Goal: Information Seeking & Learning: Learn about a topic

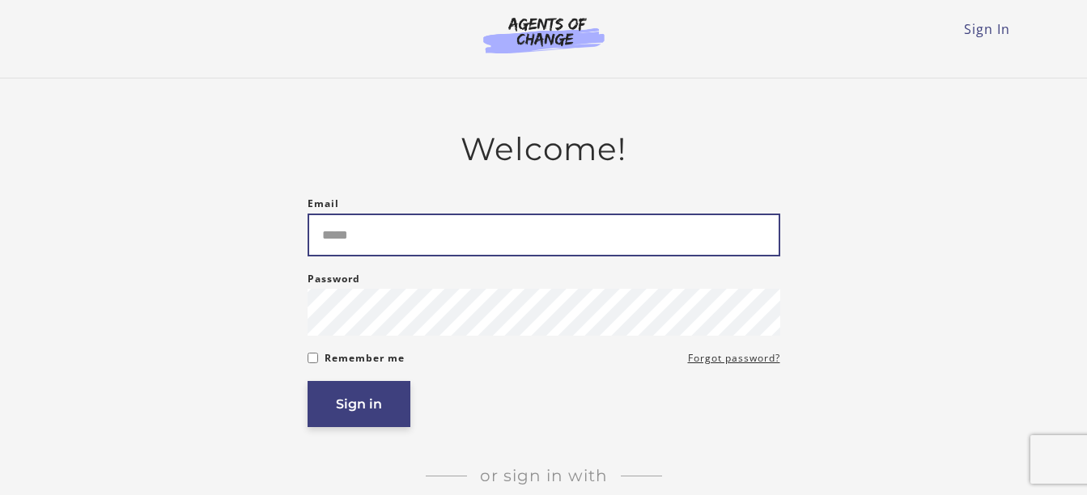
type input "**********"
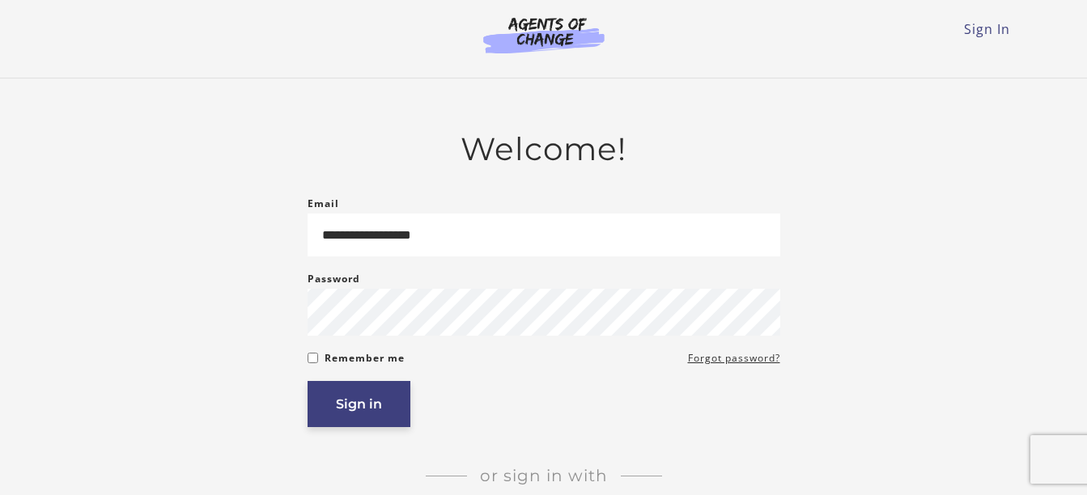
click at [363, 417] on button "Sign in" at bounding box center [359, 404] width 103 height 46
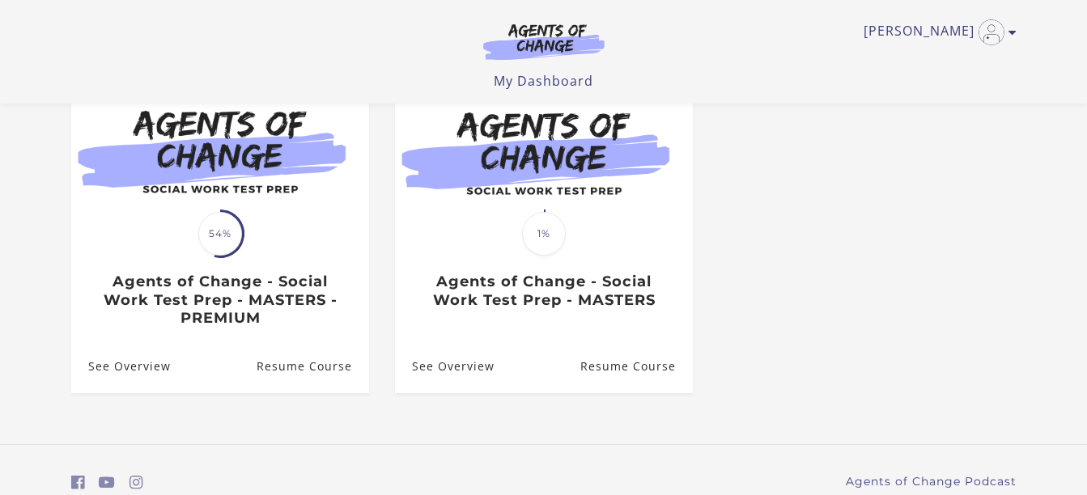
scroll to position [194, 0]
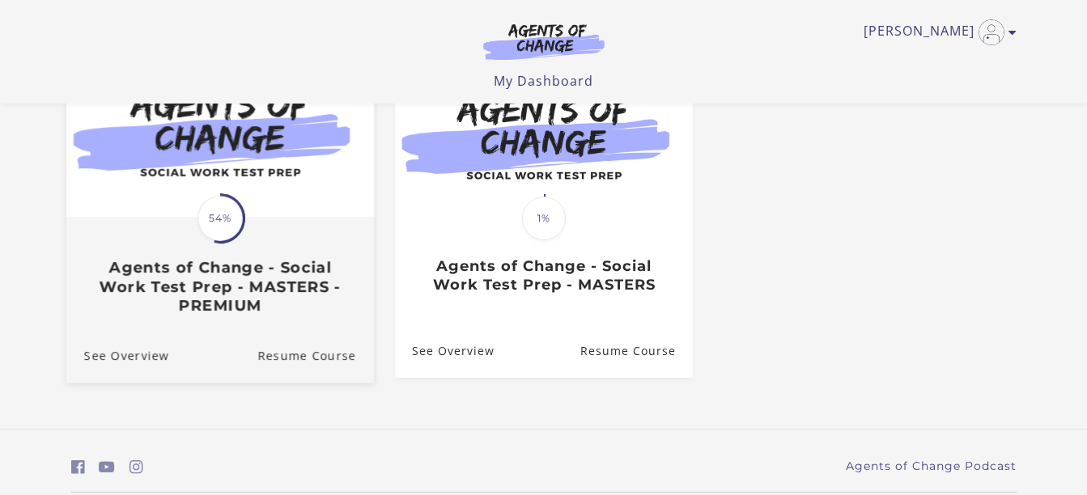
click at [194, 284] on h3 "Agents of Change - Social Work Test Prep - MASTERS - PREMIUM" at bounding box center [219, 286] width 272 height 57
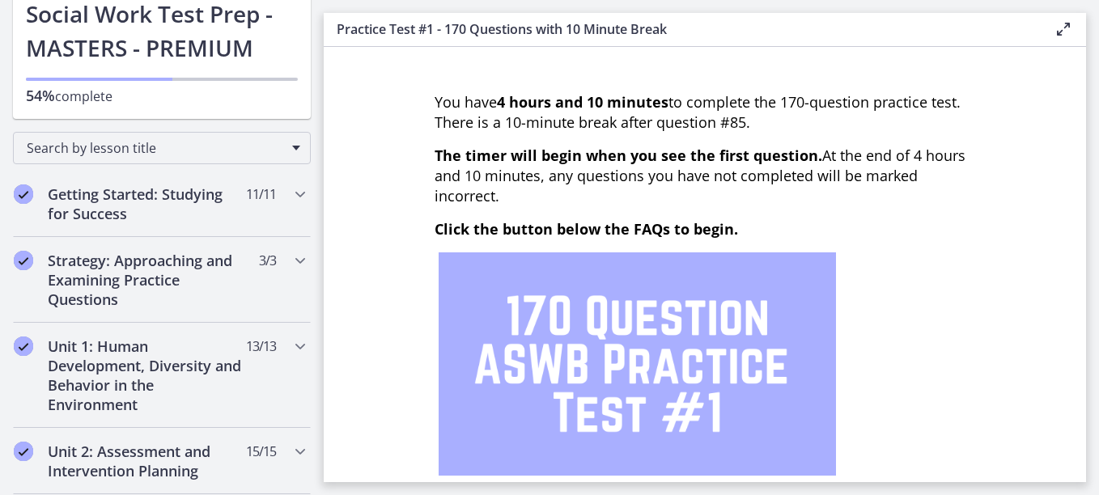
scroll to position [162, 0]
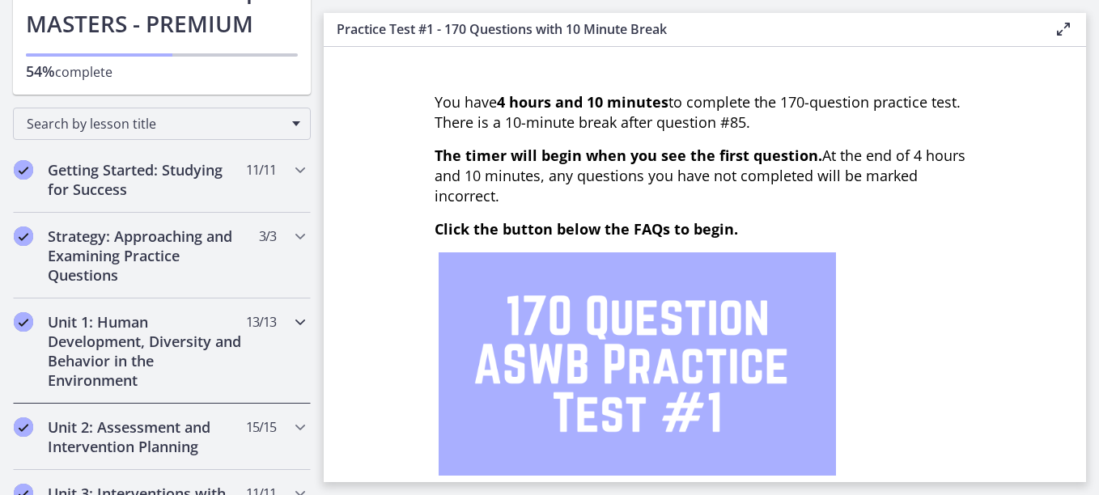
click at [134, 340] on h2 "Unit 1: Human Development, Diversity and Behavior in the Environment" at bounding box center [147, 351] width 198 height 78
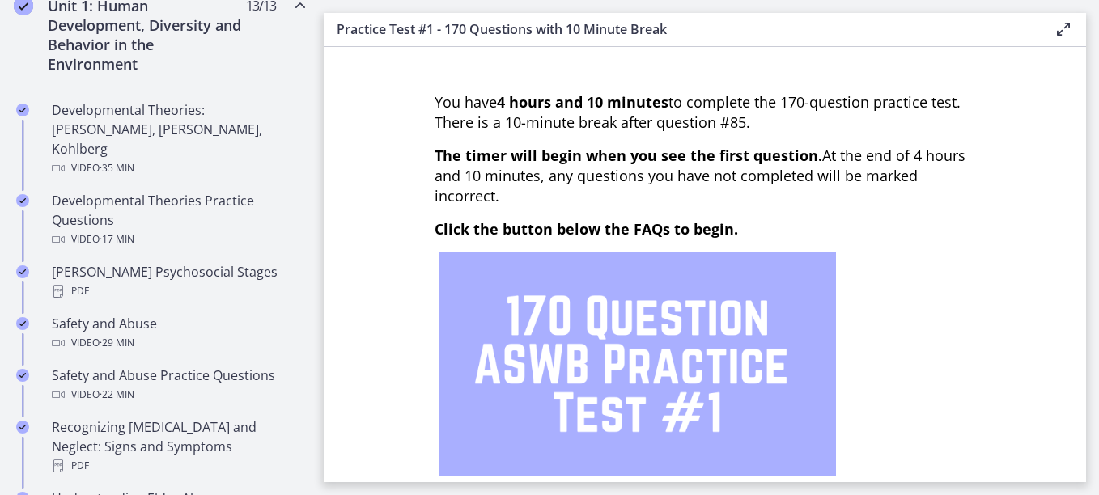
scroll to position [486, 0]
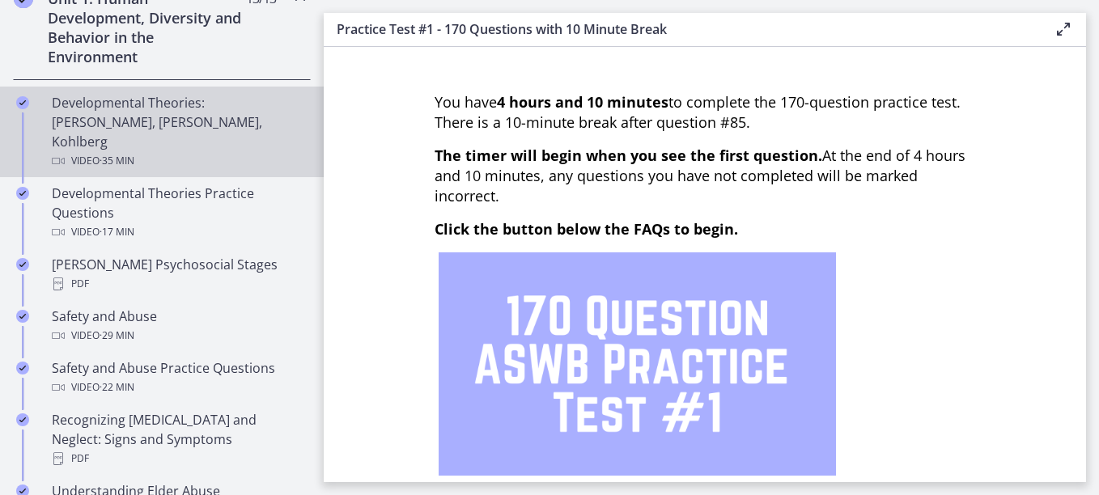
click at [115, 110] on div "Developmental Theories: Erikson, Piaget, Kohlberg Video · 35 min" at bounding box center [178, 132] width 253 height 78
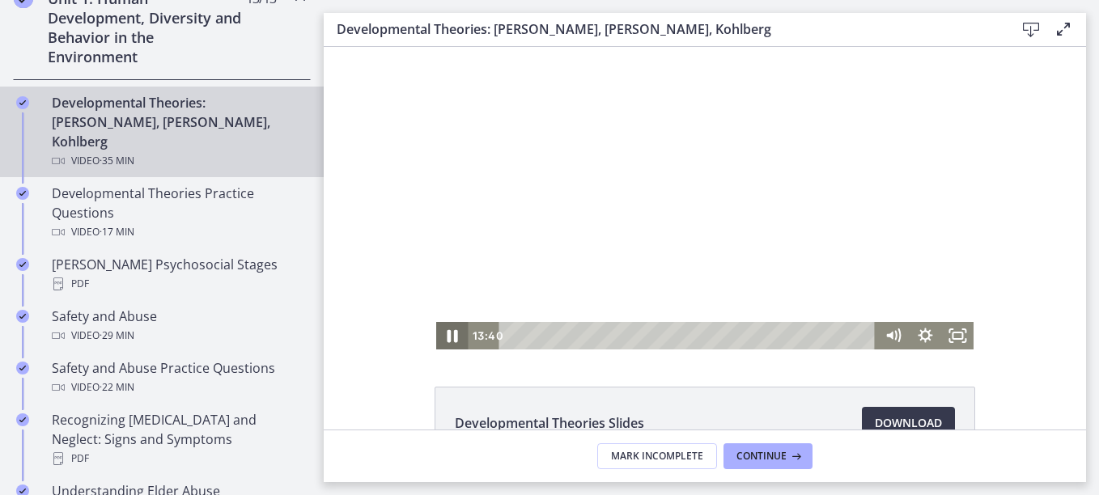
click at [442, 331] on icon "Pause" at bounding box center [452, 336] width 39 height 33
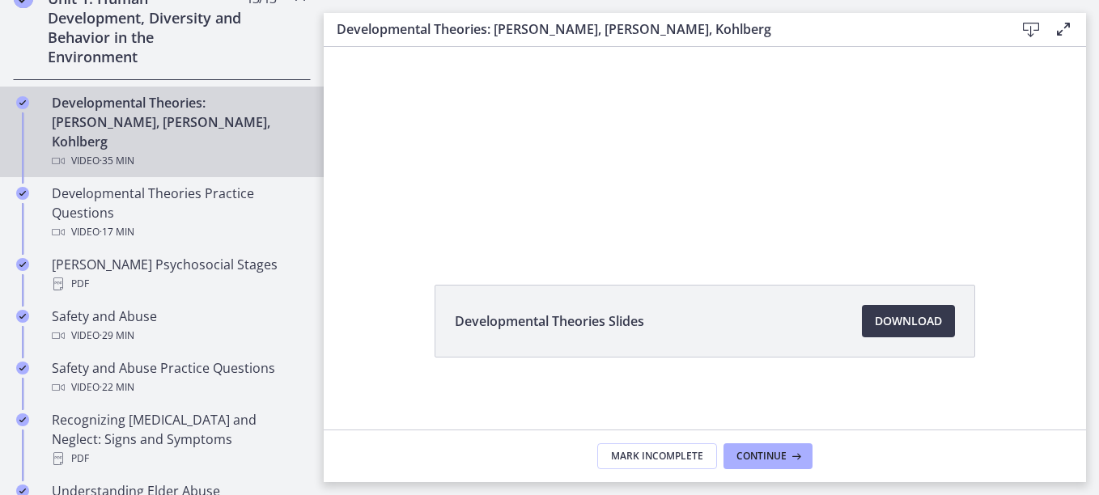
scroll to position [108, 0]
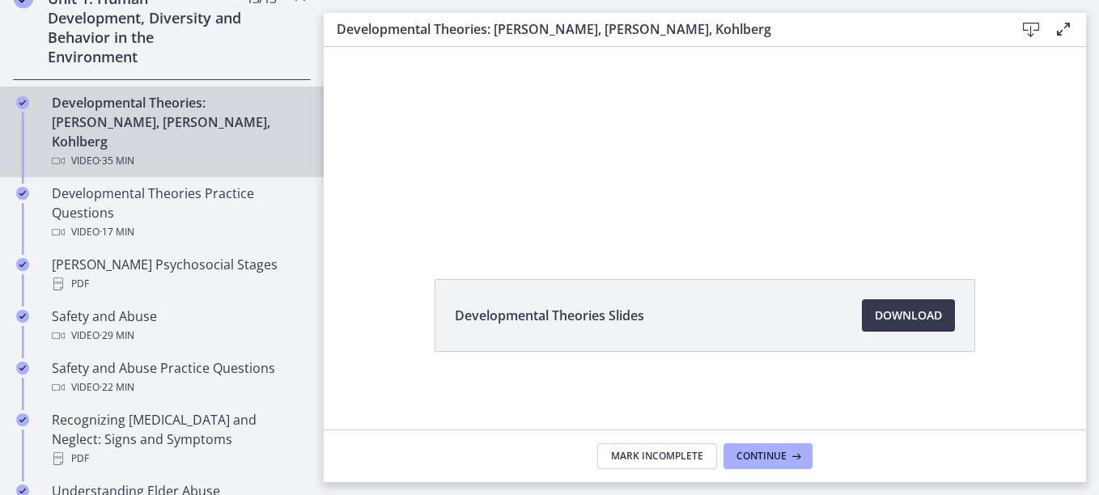
drag, startPoint x: 1080, startPoint y: 414, endPoint x: 733, endPoint y: 286, distance: 370.4
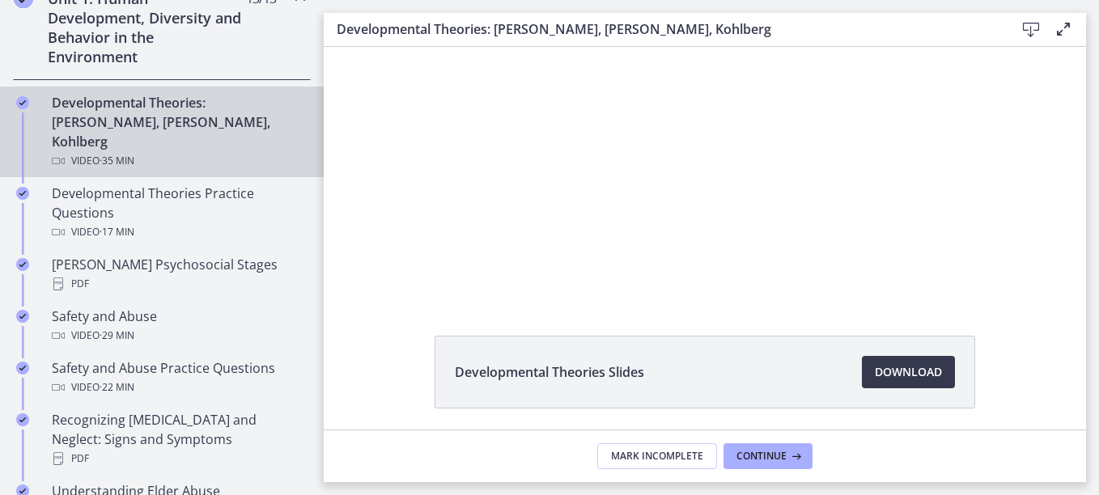
scroll to position [0, 0]
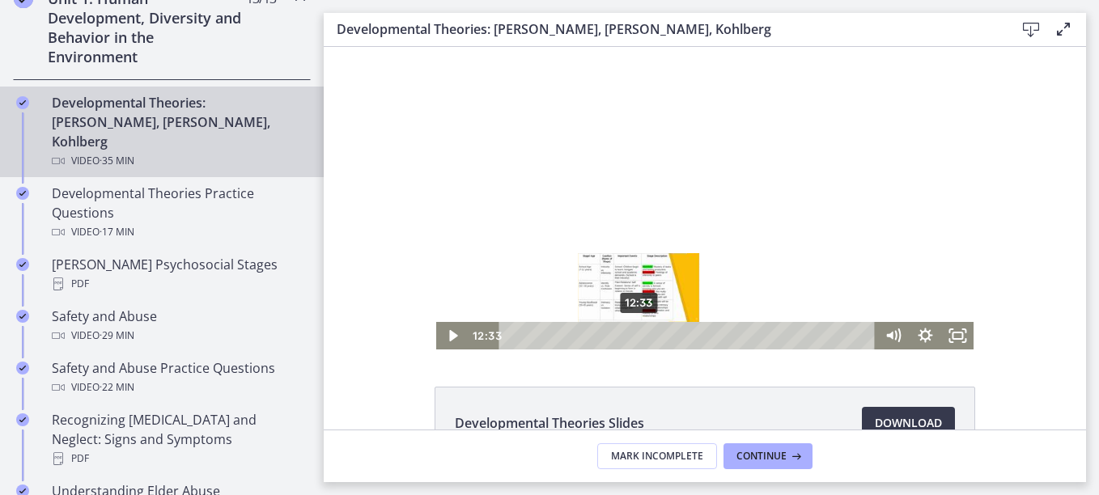
click at [634, 338] on div "12:33" at bounding box center [690, 336] width 358 height 28
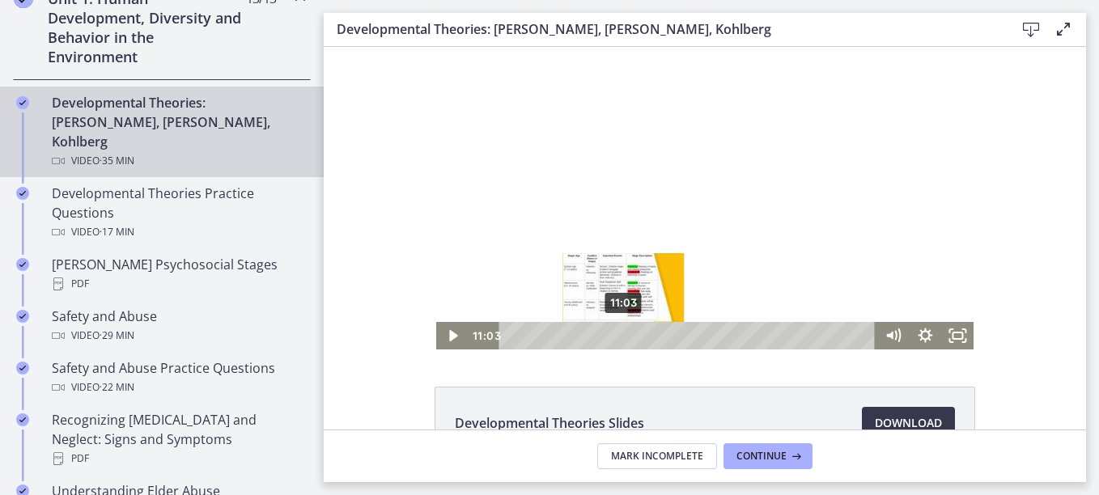
click at [618, 332] on div "11:03" at bounding box center [690, 336] width 358 height 28
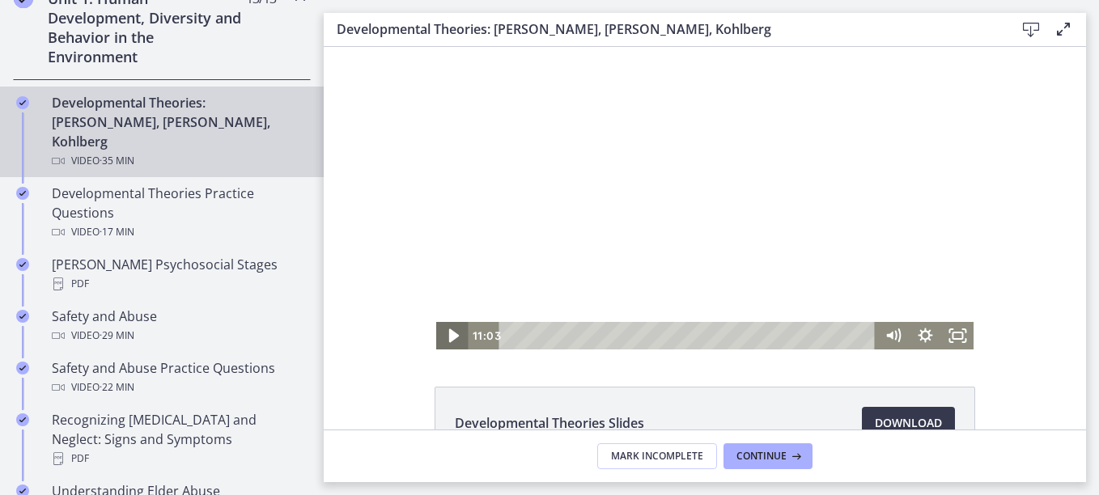
click at [448, 332] on icon "Play Video" at bounding box center [453, 336] width 10 height 14
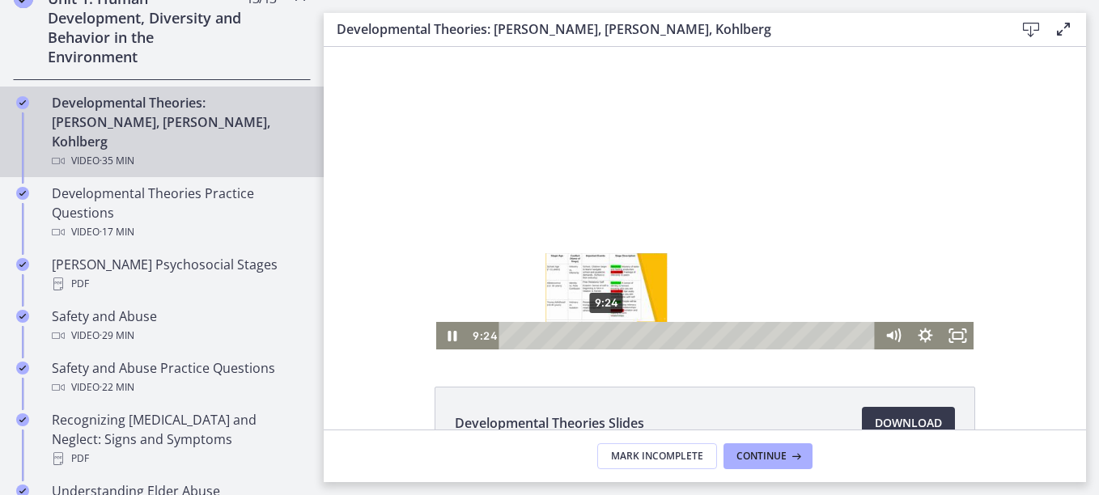
click at [601, 336] on div "9:24" at bounding box center [690, 336] width 358 height 28
drag, startPoint x: 600, startPoint y: 337, endPoint x: 585, endPoint y: 332, distance: 15.4
click at [586, 332] on div "Playbar" at bounding box center [590, 335] width 9 height 9
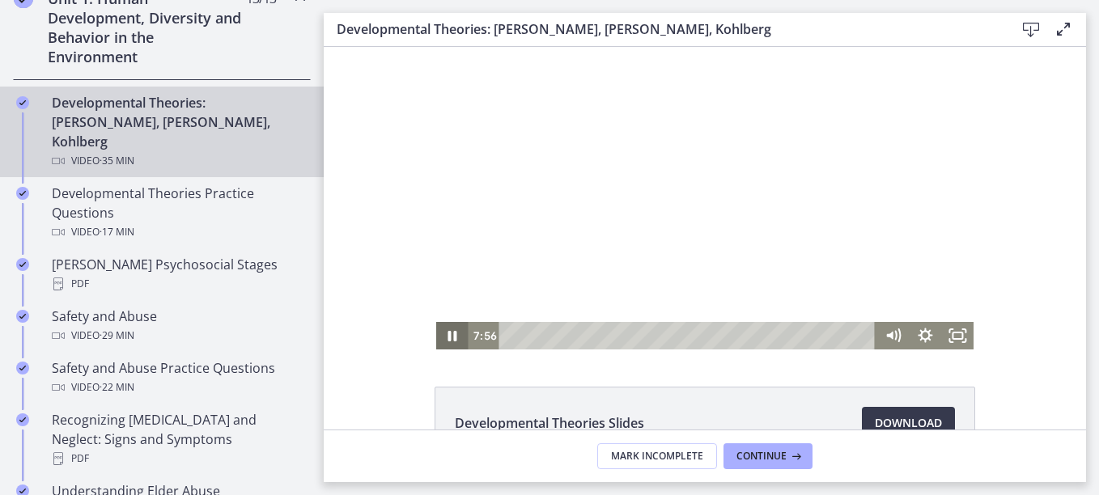
click at [440, 336] on icon "Pause" at bounding box center [452, 336] width 32 height 28
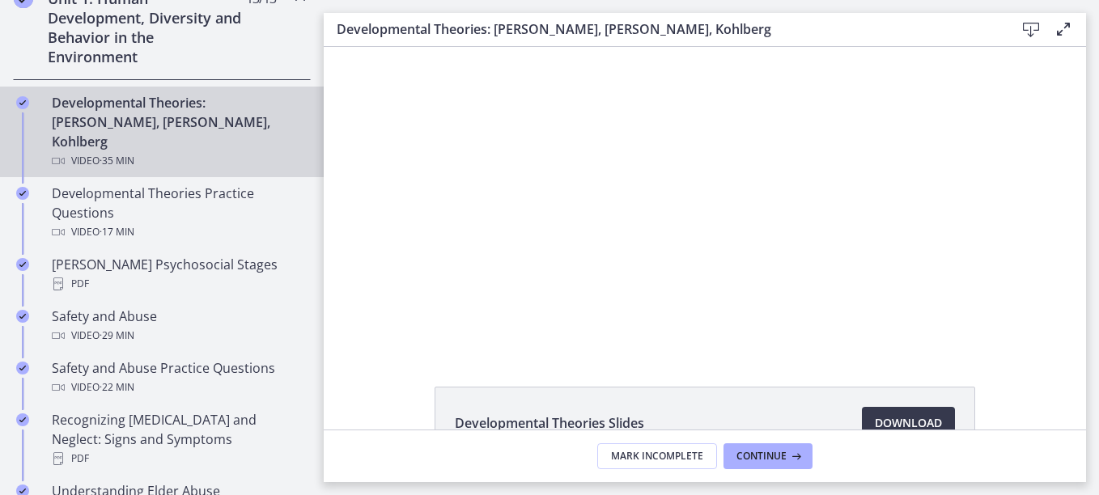
click at [627, 351] on div "Developmental Theories Slides Download Opens in a new window" at bounding box center [705, 238] width 763 height 383
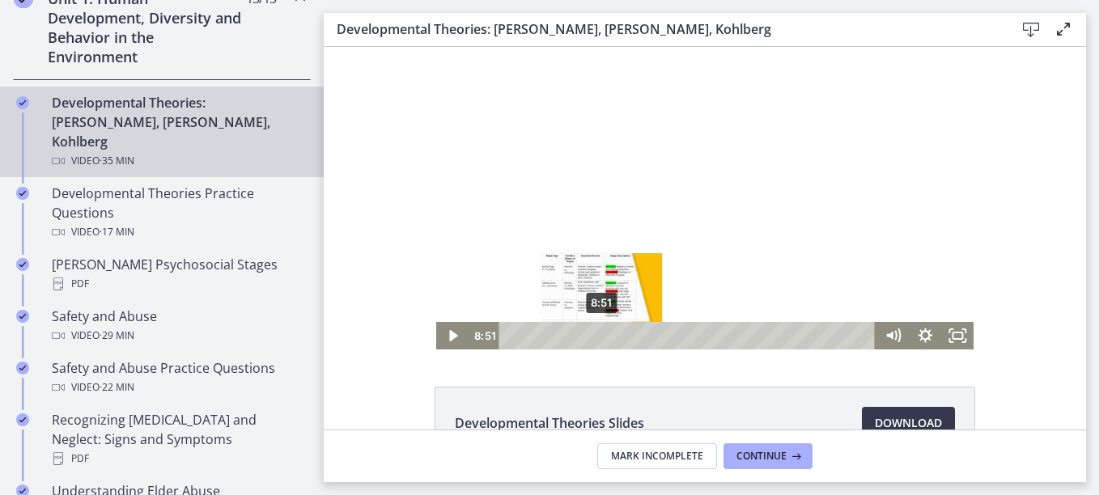
click at [597, 334] on div "Playbar" at bounding box center [601, 335] width 9 height 9
click at [608, 334] on div "10:02" at bounding box center [690, 336] width 358 height 28
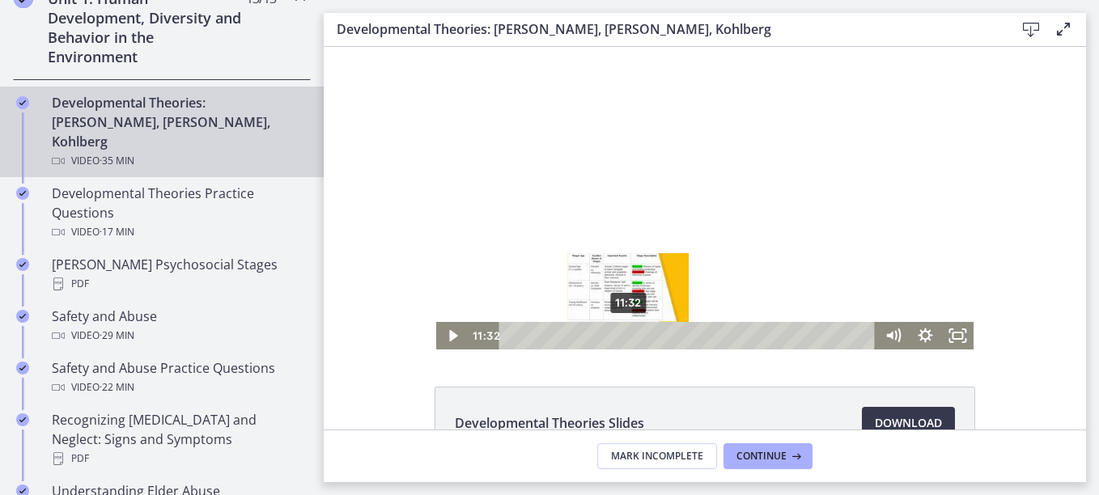
click at [623, 336] on div "11:32" at bounding box center [690, 336] width 358 height 28
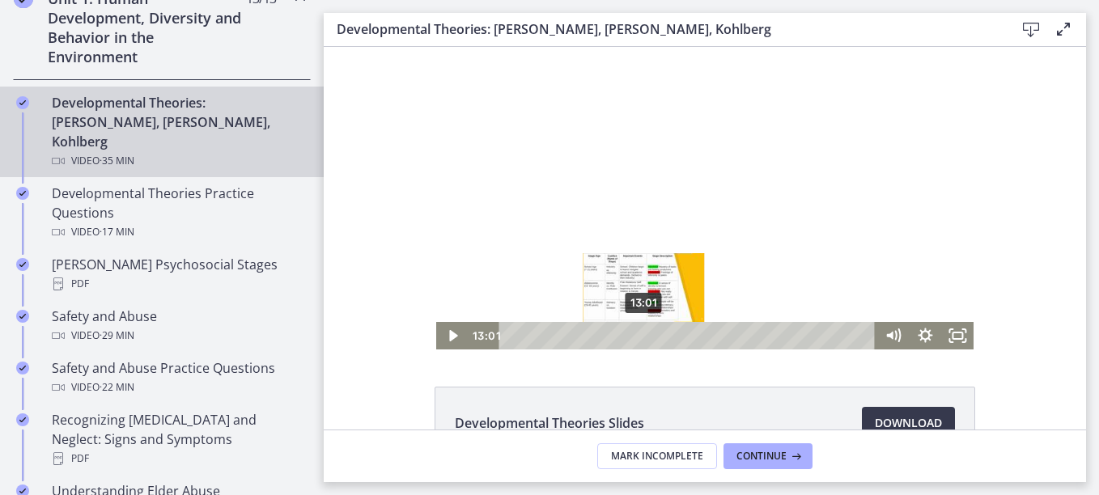
click at [639, 336] on div "13:01" at bounding box center [690, 336] width 358 height 28
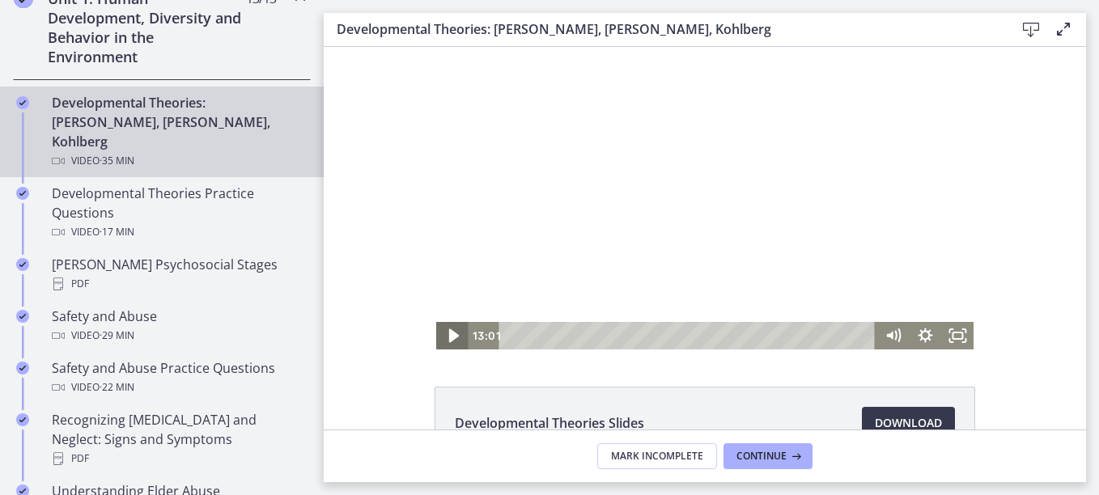
click at [442, 334] on icon "Play Video" at bounding box center [453, 336] width 39 height 33
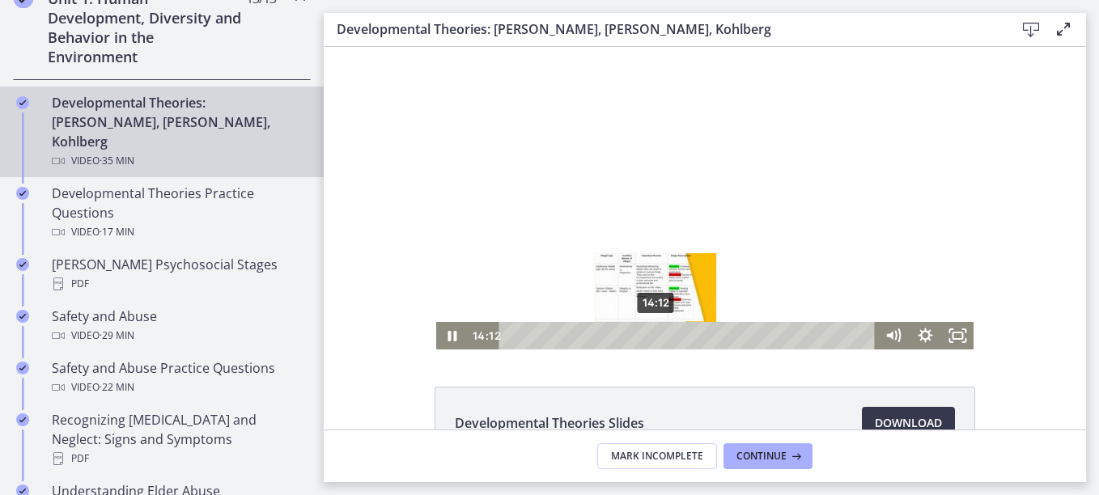
click at [651, 333] on div "14:12" at bounding box center [690, 336] width 358 height 28
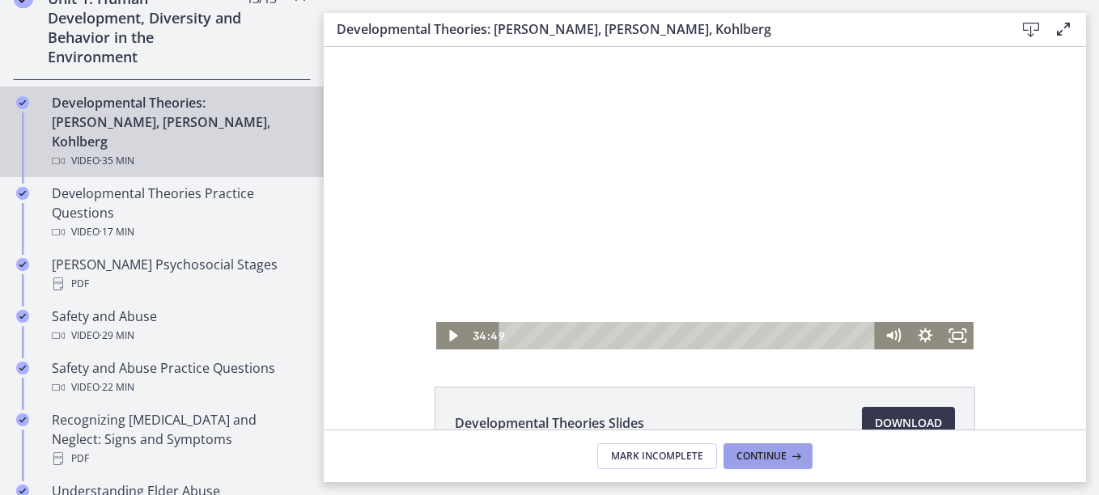
click at [747, 459] on span "Continue" at bounding box center [762, 456] width 50 height 13
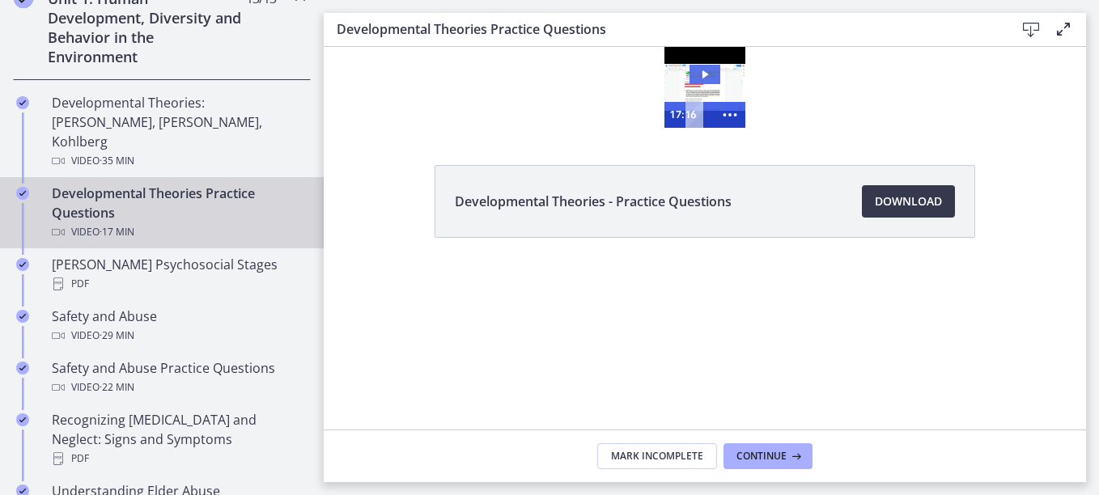
click at [704, 73] on icon "Play Video: cbe1jt1t4o1cl02siaug.mp4" at bounding box center [706, 74] width 6 height 8
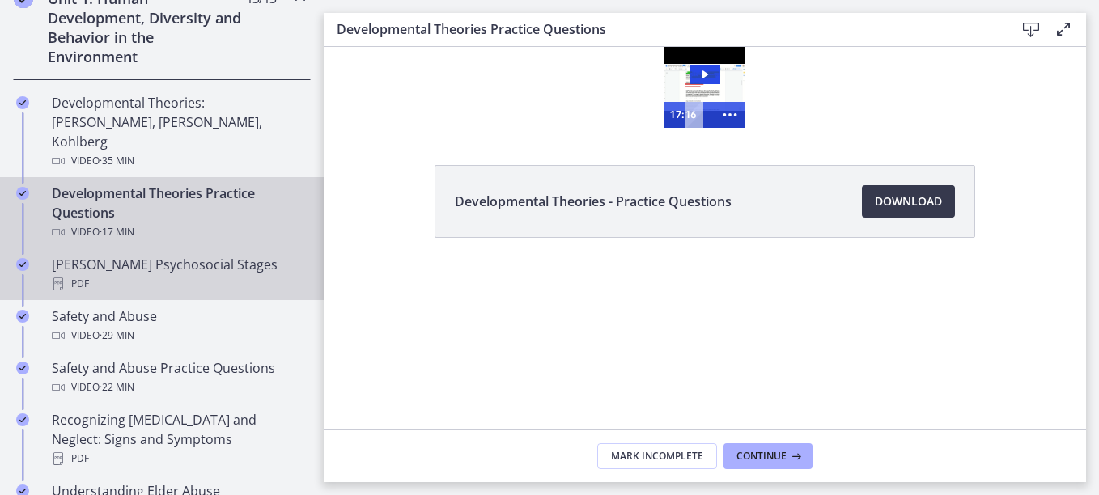
click at [218, 255] on div "Erikson's Psychosocial Stages PDF" at bounding box center [178, 274] width 253 height 39
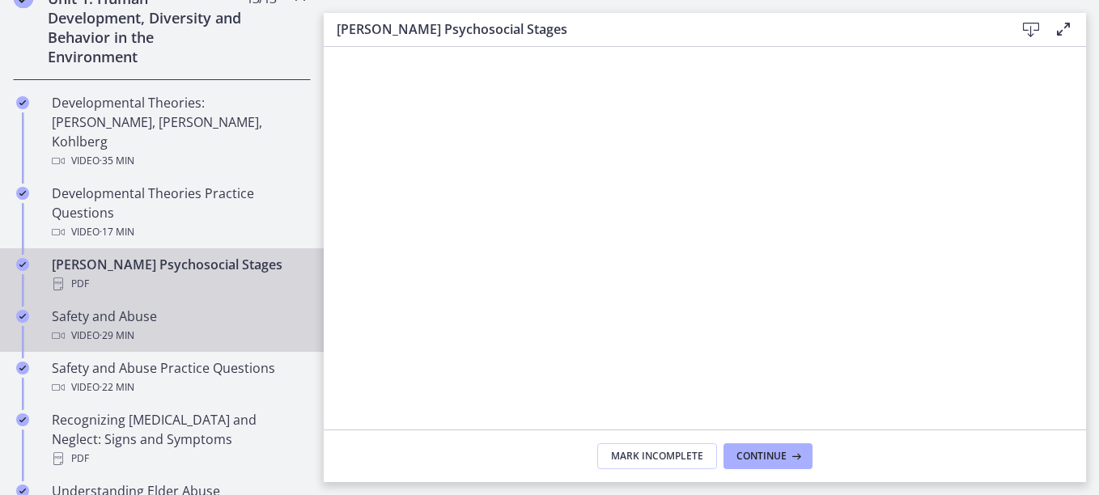
click at [119, 307] on div "Safety and Abuse Video · 29 min" at bounding box center [178, 326] width 253 height 39
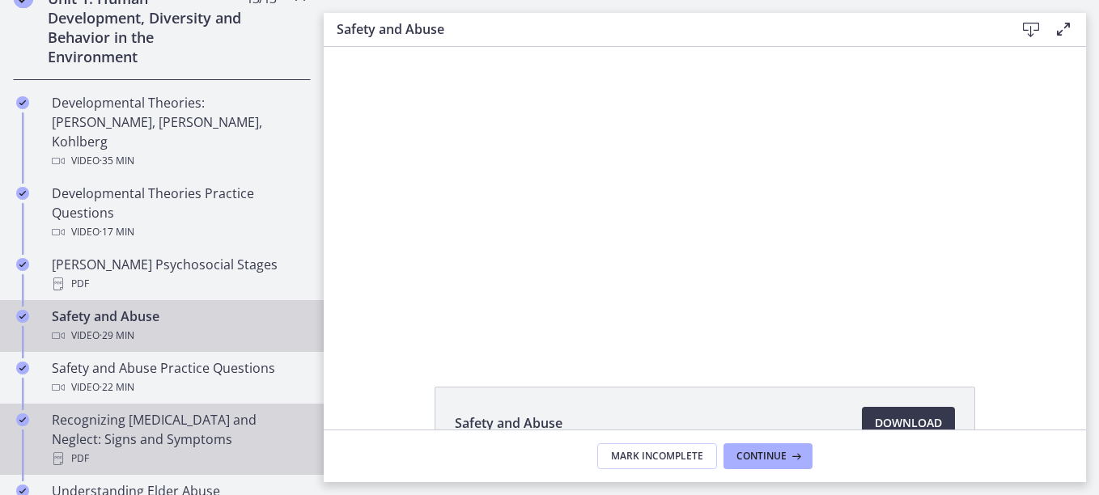
click at [160, 410] on div "Recognizing Child Abuse and Neglect: Signs and Symptoms PDF" at bounding box center [178, 439] width 253 height 58
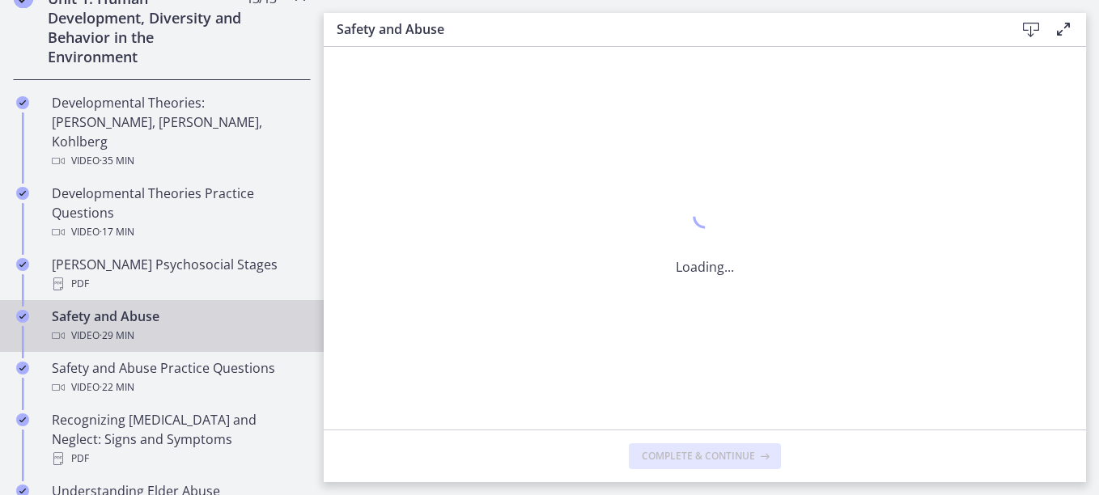
click at [108, 307] on div "Safety and Abuse Video · 29 min" at bounding box center [178, 326] width 253 height 39
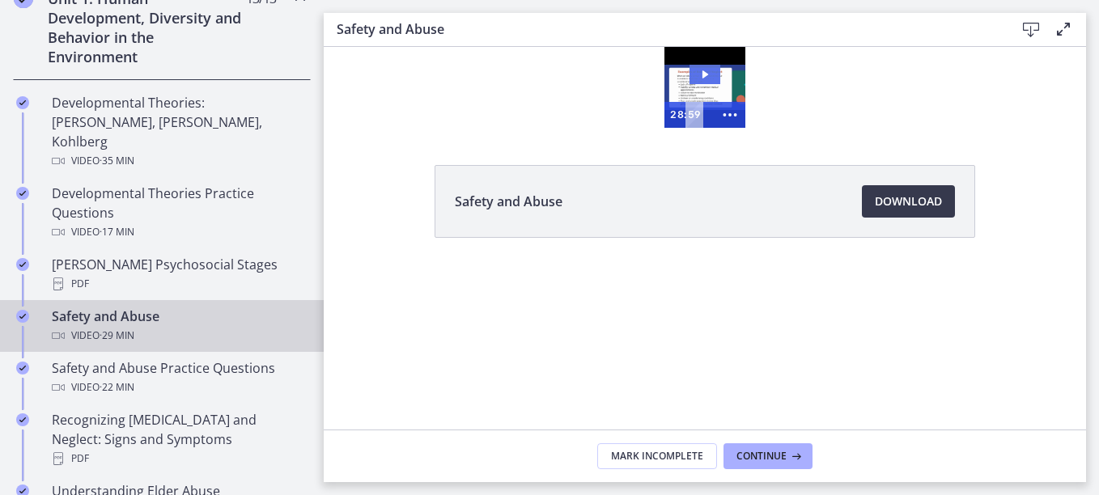
click at [705, 69] on icon "Play Video: ctrt98fh120s72qirkmg.mp4" at bounding box center [705, 74] width 31 height 19
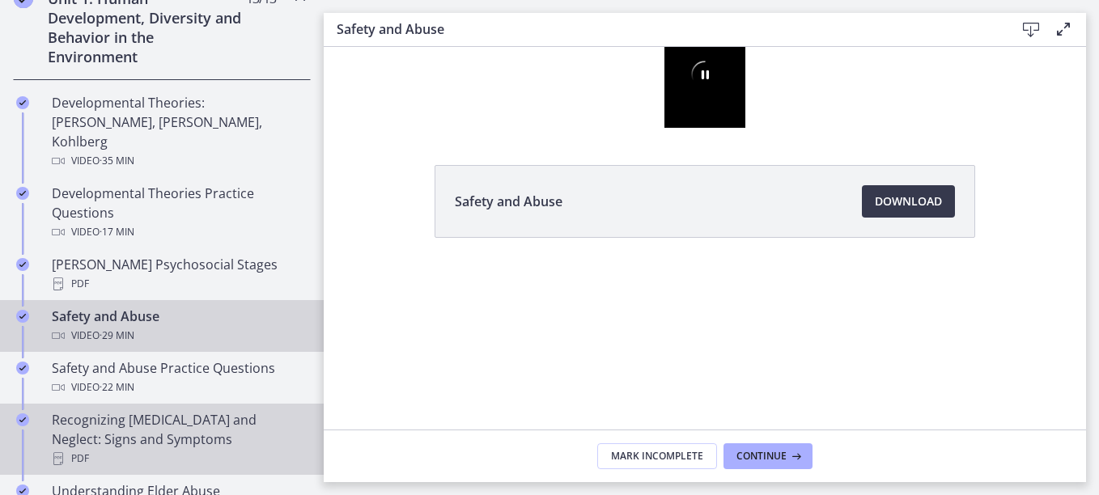
click at [195, 404] on link "Recognizing Child Abuse and Neglect: Signs and Symptoms PDF" at bounding box center [162, 439] width 324 height 71
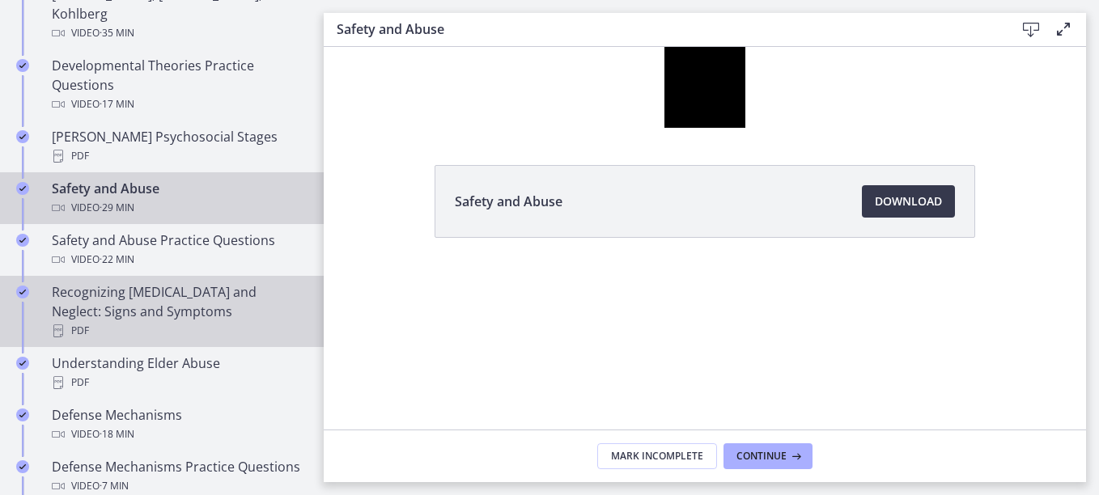
scroll to position [615, 0]
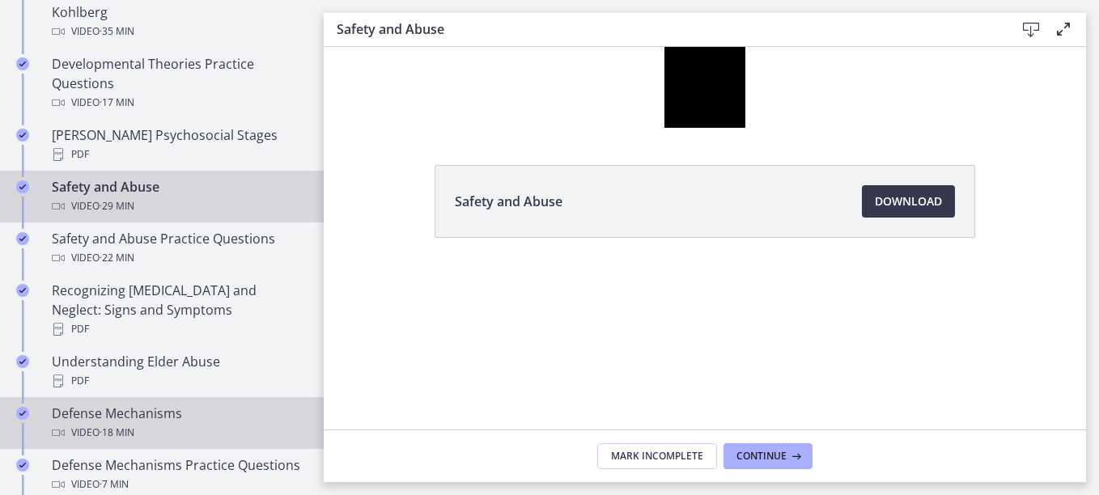
click at [113, 423] on span "· 18 min" at bounding box center [117, 432] width 35 height 19
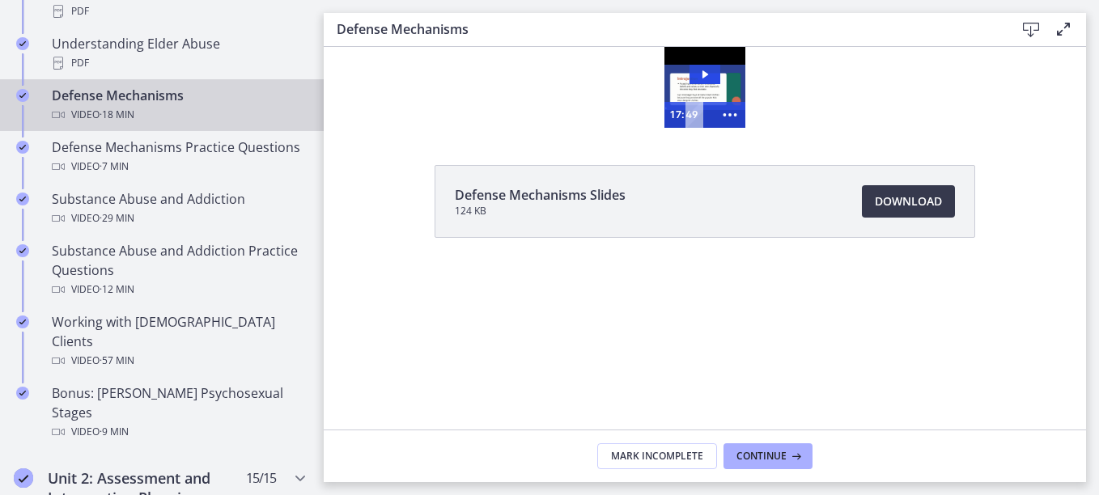
scroll to position [945, 0]
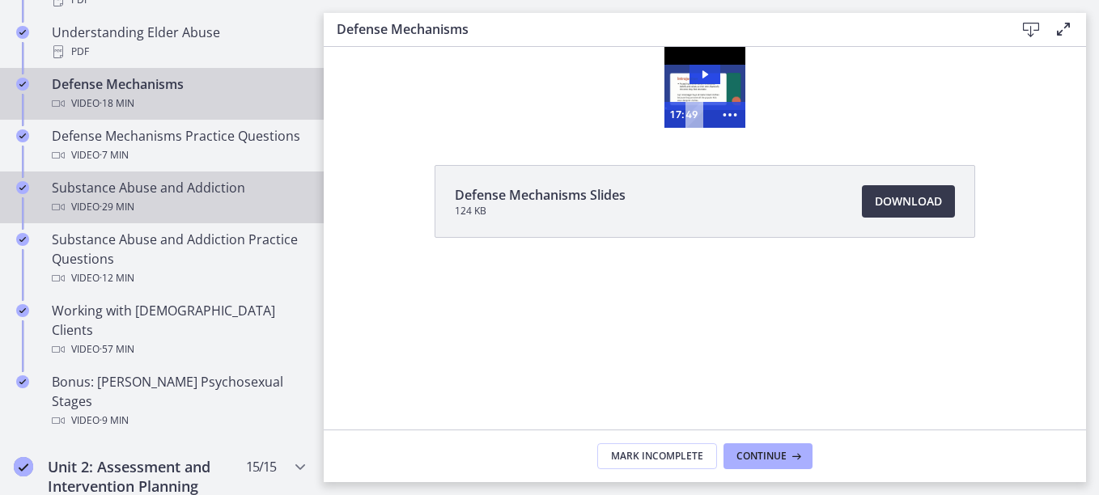
click at [145, 190] on div "Substance Abuse and Addiction Video · 29 min" at bounding box center [178, 197] width 253 height 39
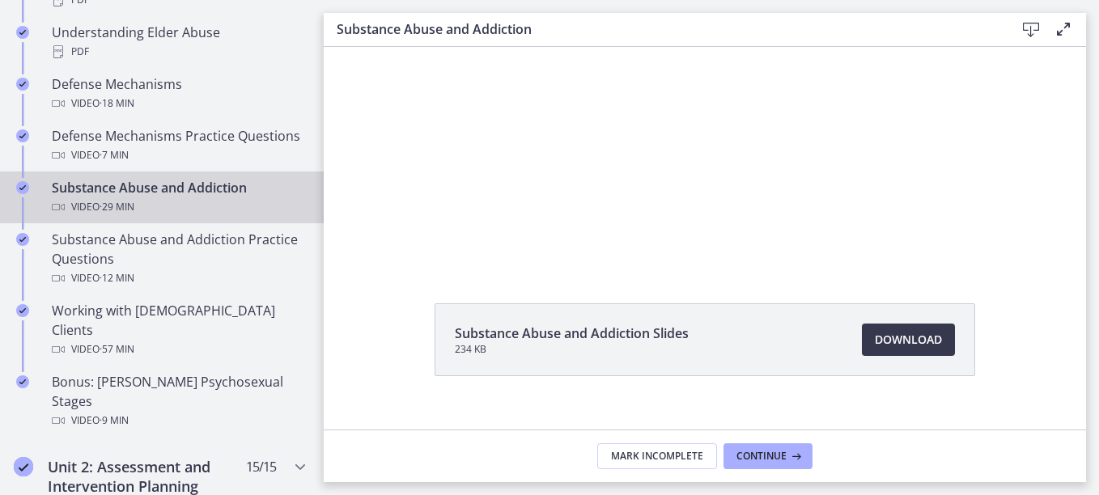
scroll to position [97, 0]
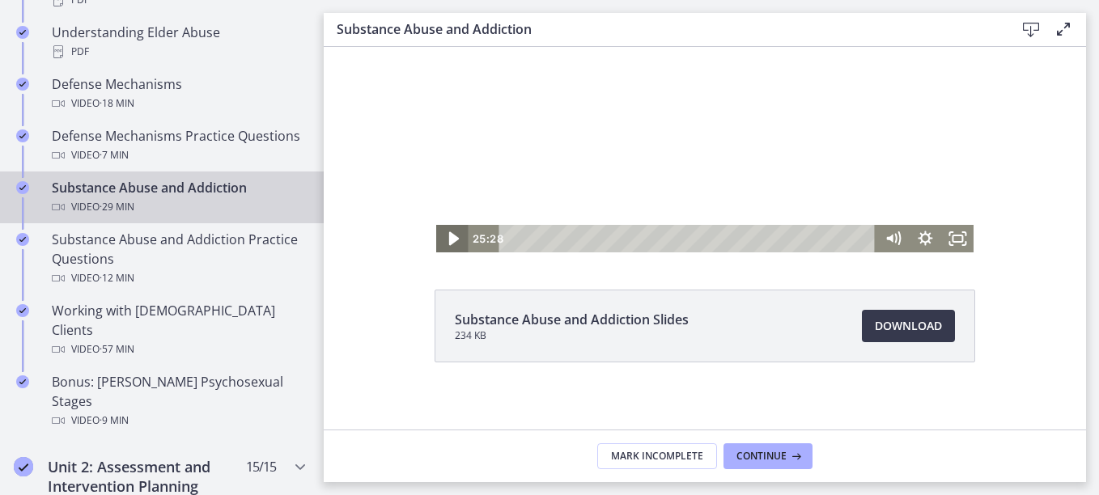
click at [448, 239] on icon "Play Video" at bounding box center [453, 239] width 10 height 14
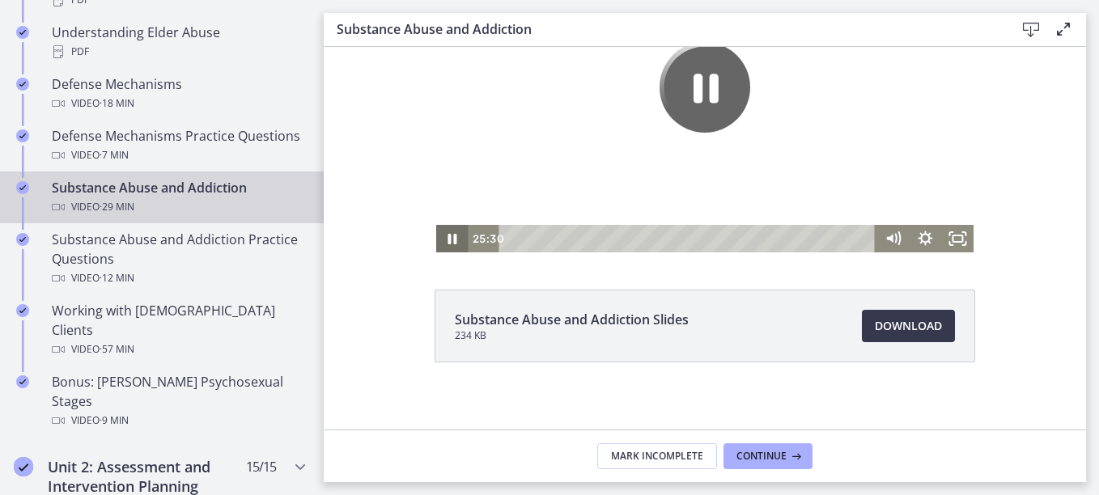
click at [448, 239] on icon "Pause" at bounding box center [452, 239] width 9 height 11
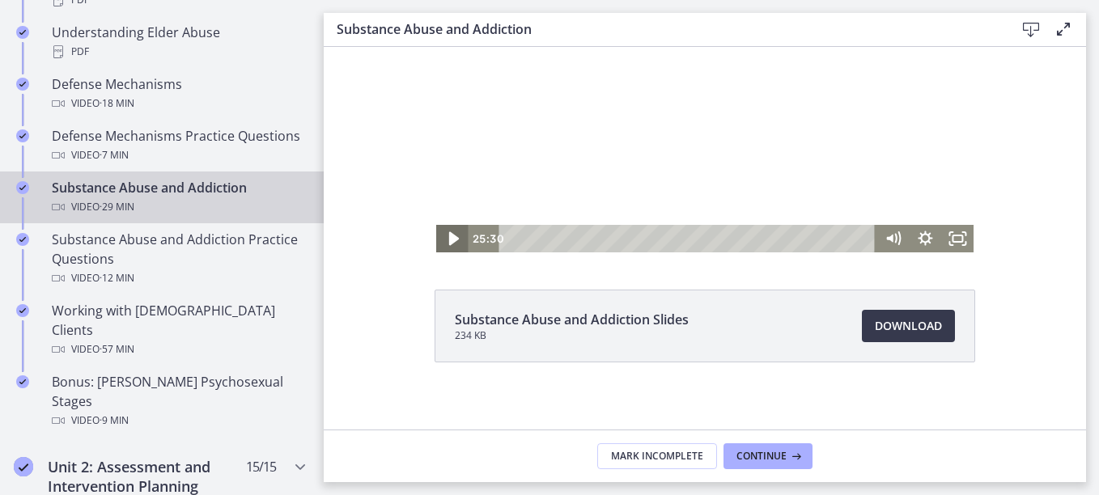
click at [448, 239] on icon "Play Video" at bounding box center [453, 239] width 10 height 14
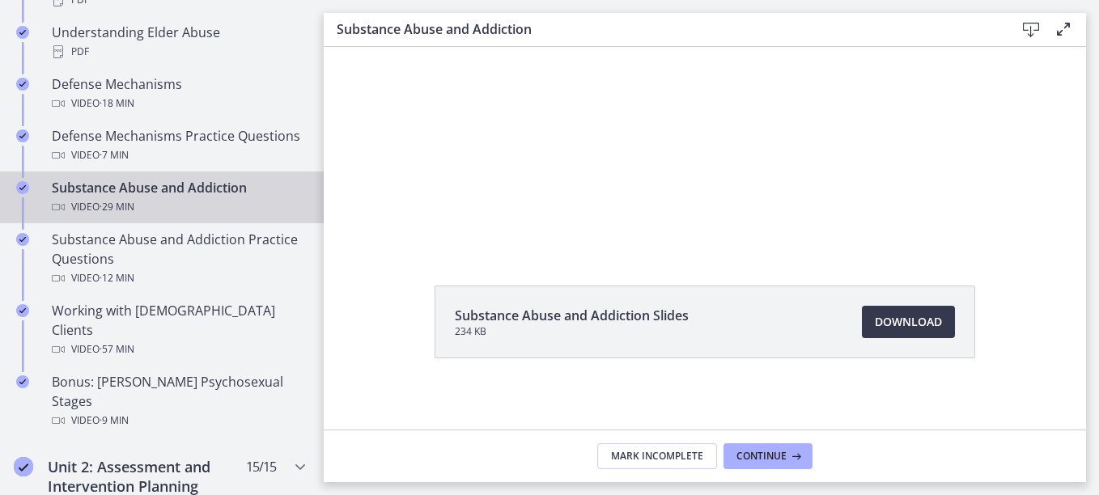
scroll to position [108, 0]
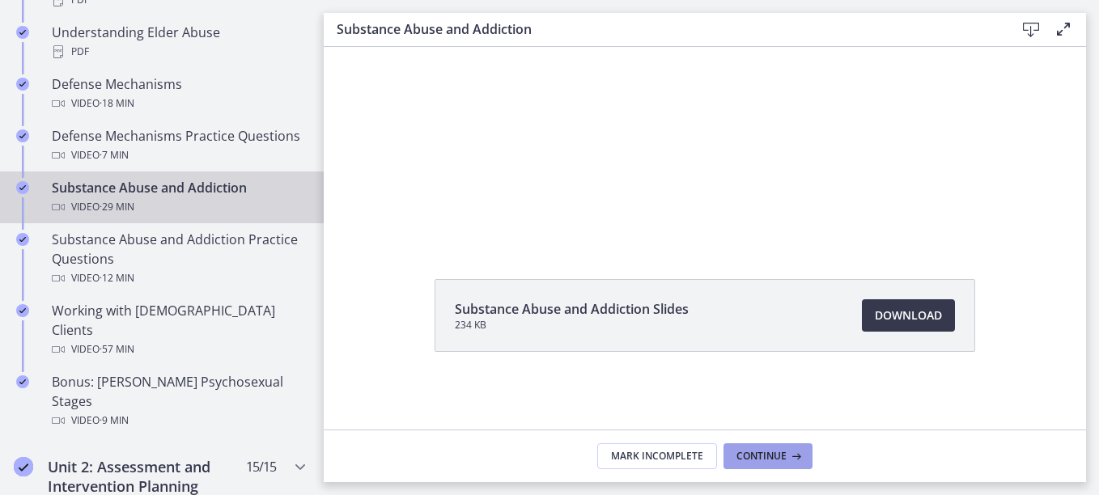
click at [773, 457] on span "Continue" at bounding box center [762, 456] width 50 height 13
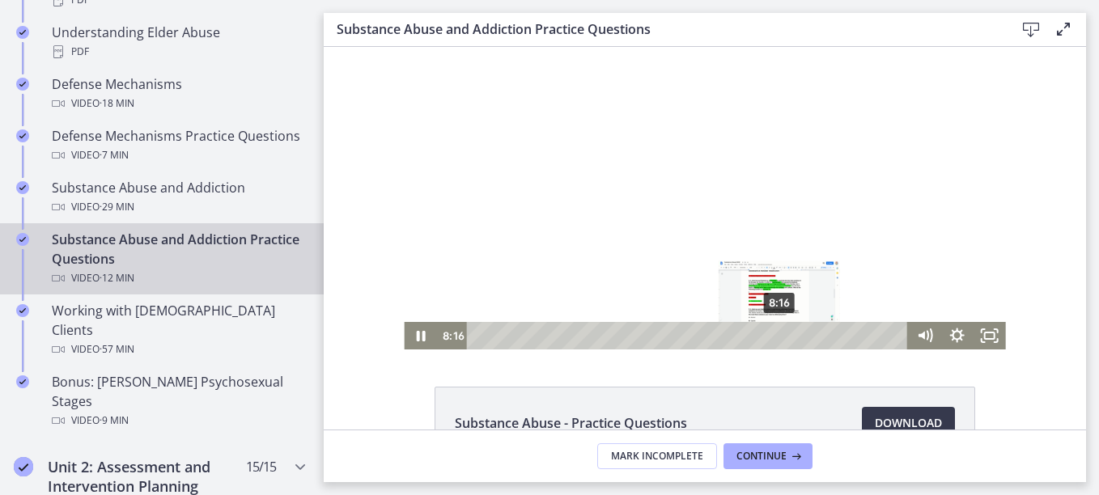
click at [775, 338] on div "8:16" at bounding box center [690, 336] width 422 height 28
click at [765, 337] on div "8:00" at bounding box center [690, 336] width 422 height 28
click at [744, 339] on div "7:26" at bounding box center [690, 336] width 422 height 28
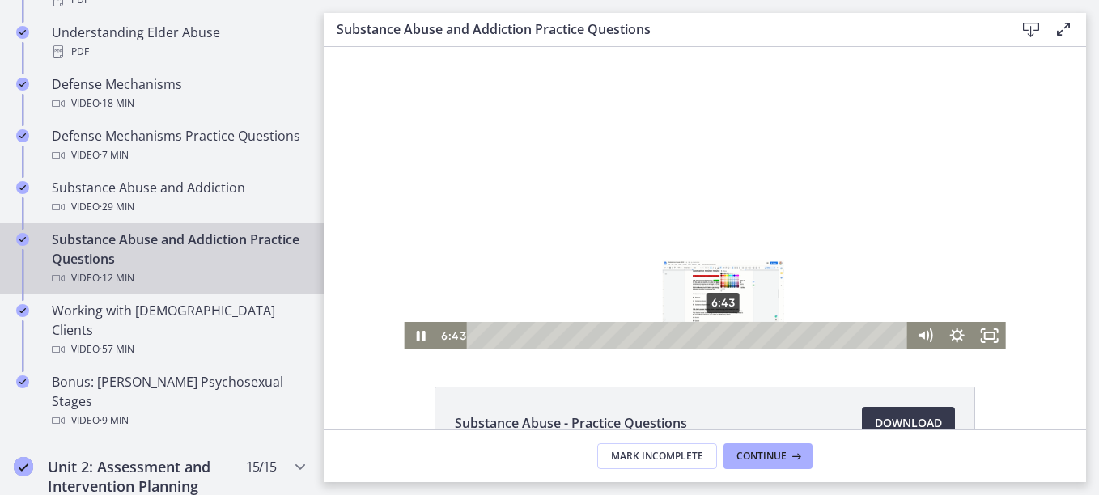
click at [718, 334] on div "6:43" at bounding box center [690, 336] width 422 height 28
